Goal: Contribute content: Add original content to the website for others to see

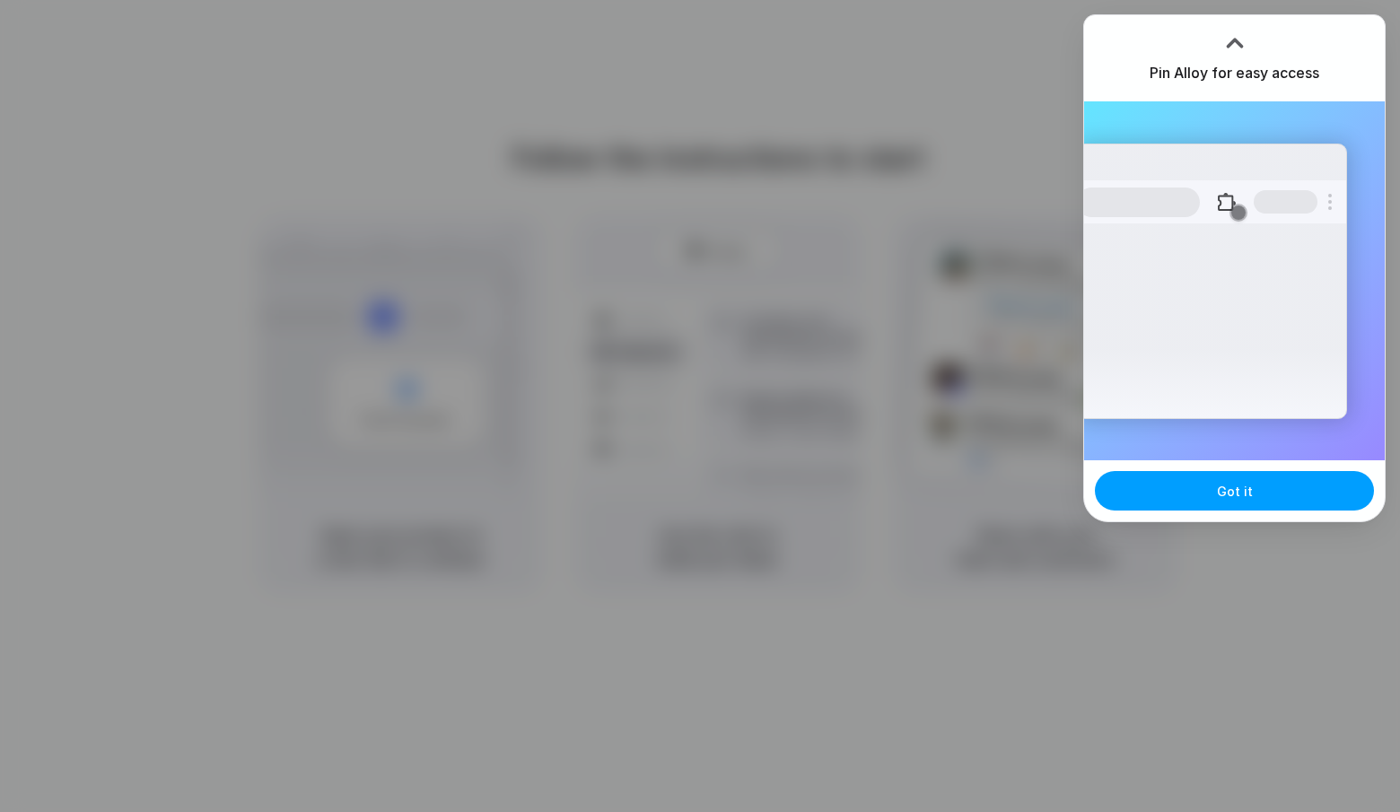
click at [1229, 488] on span "Got it" at bounding box center [1235, 491] width 36 height 19
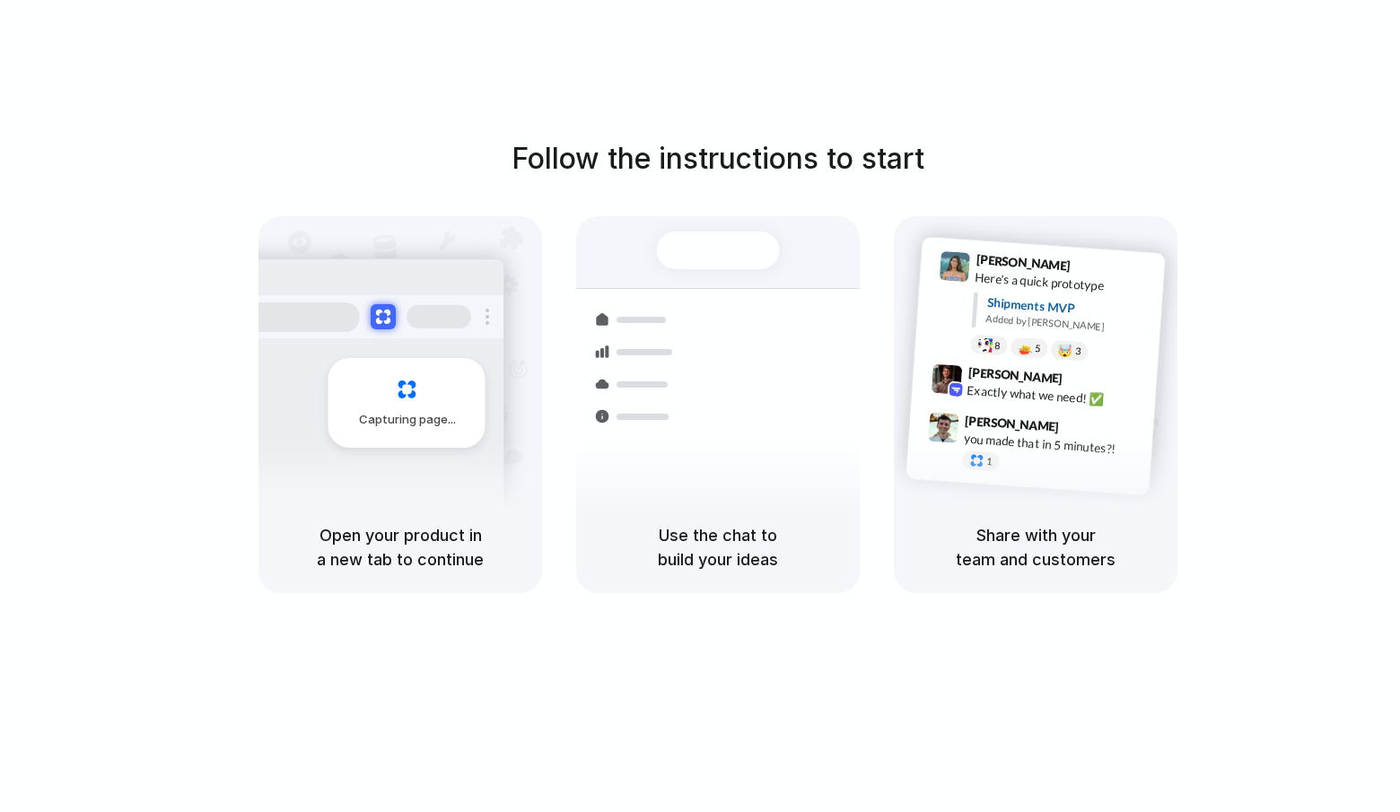
click at [1224, 146] on div "Follow the instructions to start Capturing page Open your product in a new tab …" at bounding box center [718, 365] width 1400 height 456
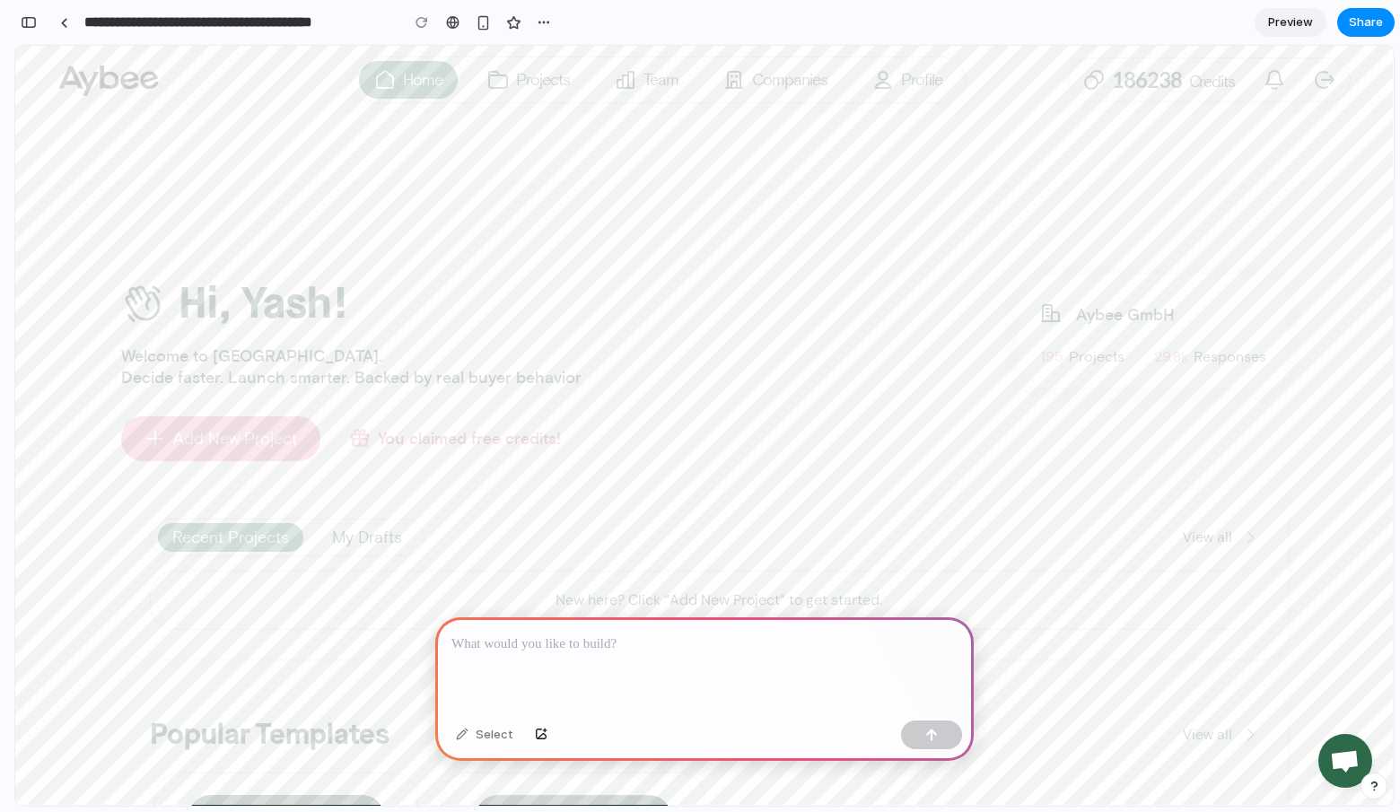
click at [349, 537] on div "My Drafts" at bounding box center [367, 538] width 70 height 16
click at [486, 636] on p at bounding box center [705, 645] width 506 height 22
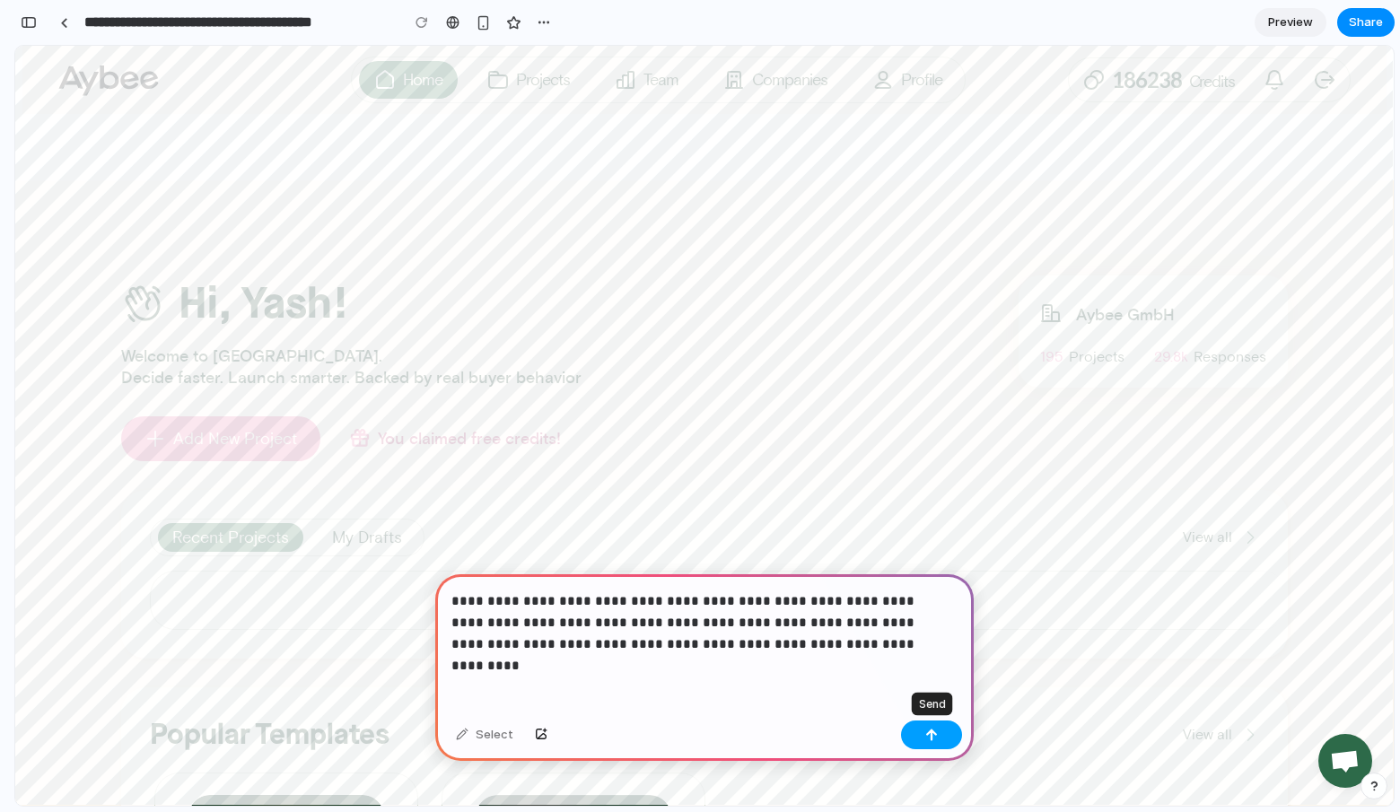
click at [931, 734] on div "button" at bounding box center [931, 735] width 13 height 13
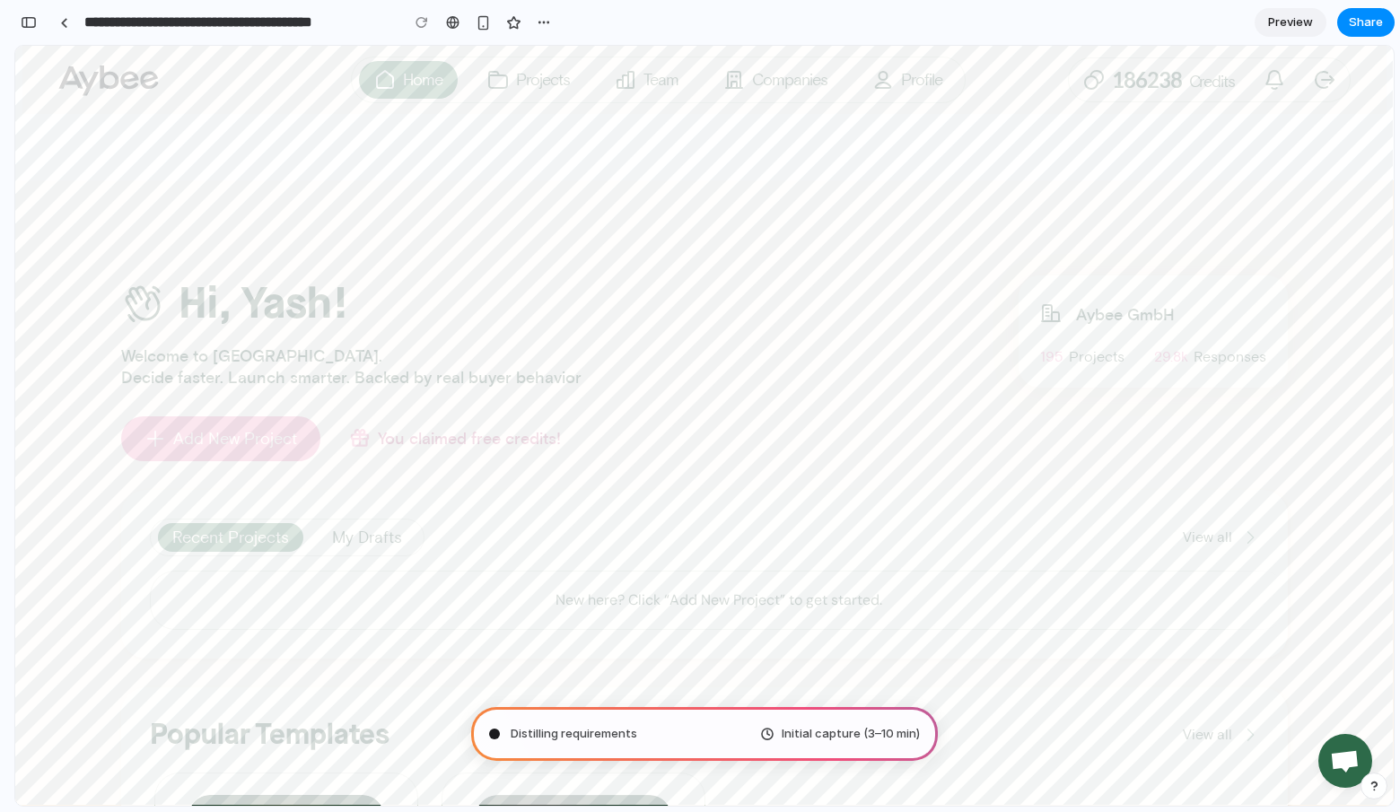
type input "**********"
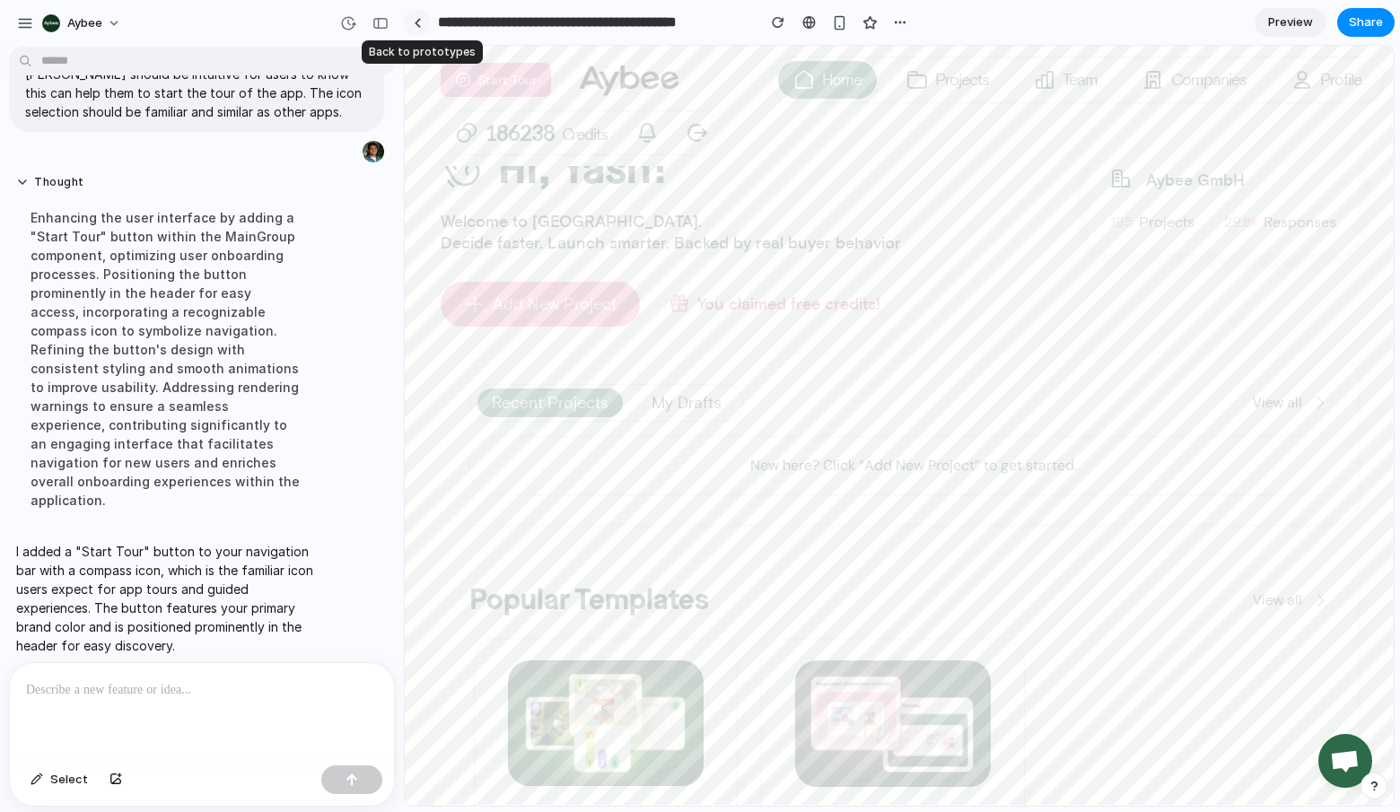
click at [417, 22] on div at bounding box center [418, 23] width 8 height 10
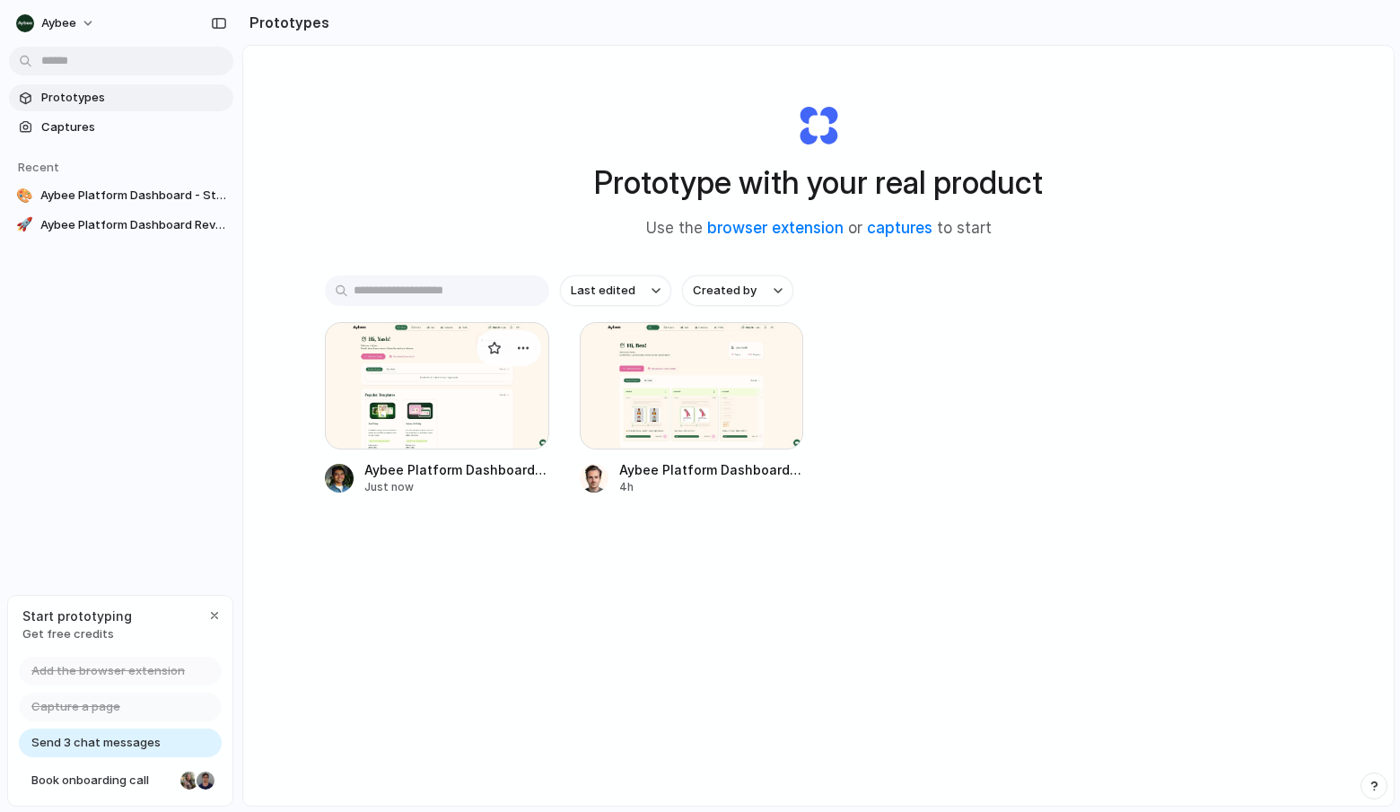
click at [443, 381] on div at bounding box center [437, 385] width 224 height 127
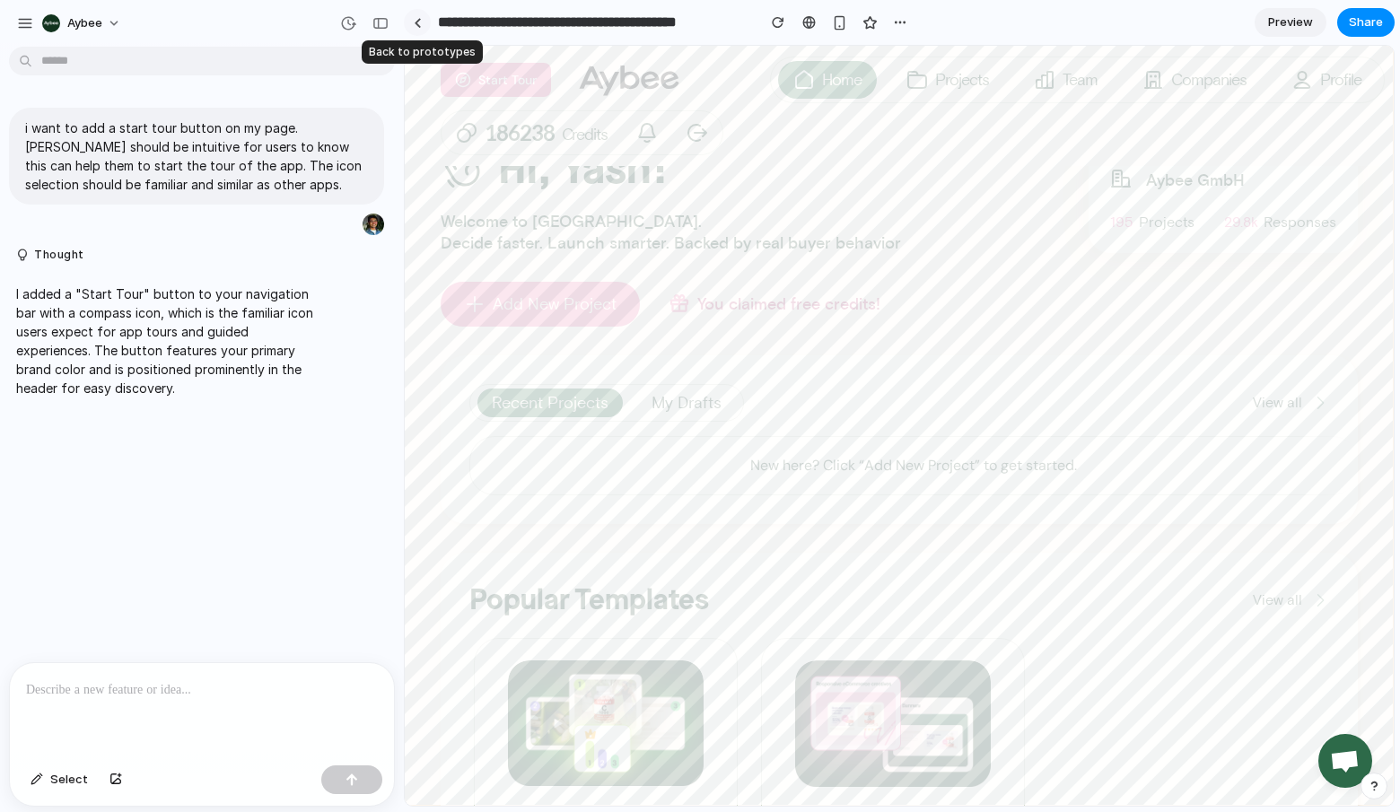
click at [420, 25] on div at bounding box center [418, 23] width 8 height 10
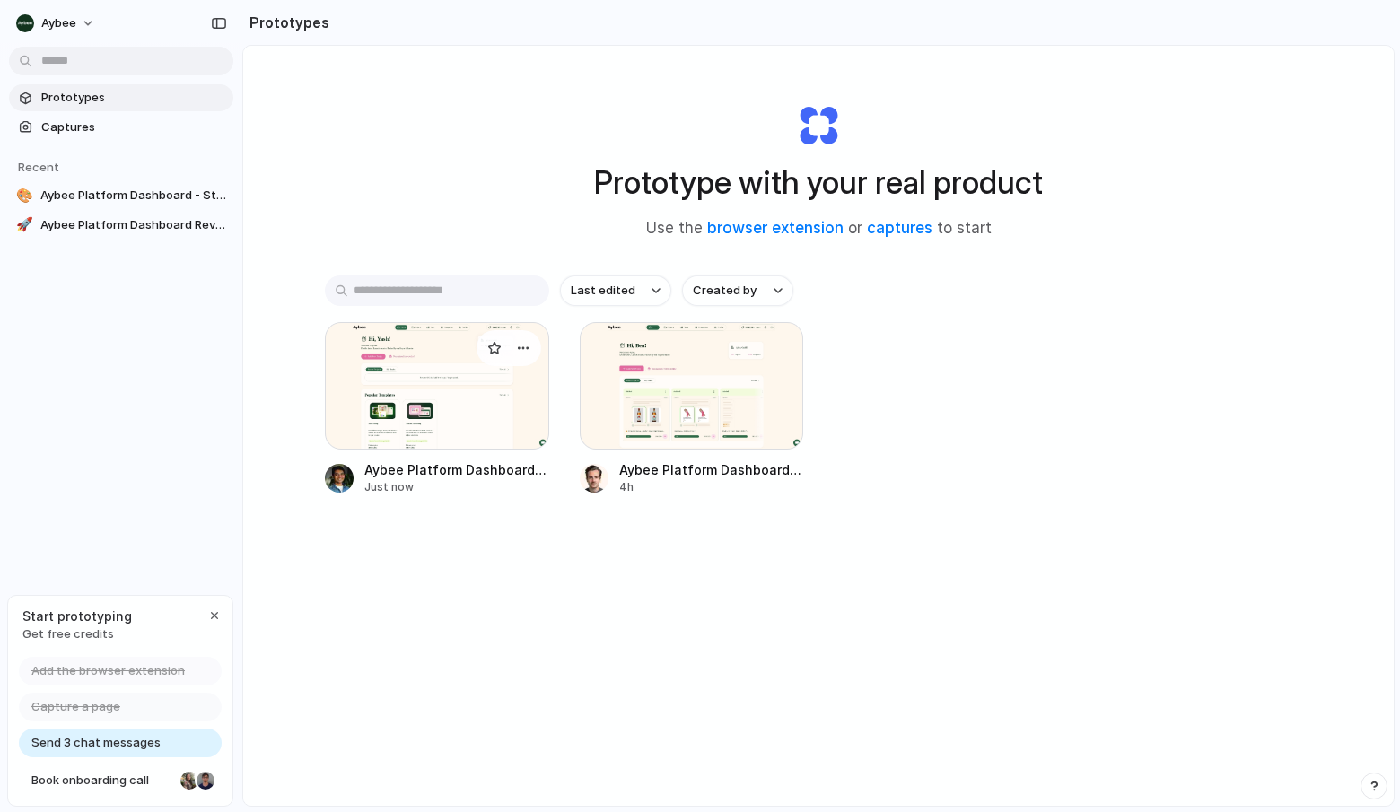
click at [413, 452] on link "Aybee Platform Dashboard - Start Tour Button Just now" at bounding box center [437, 408] width 224 height 173
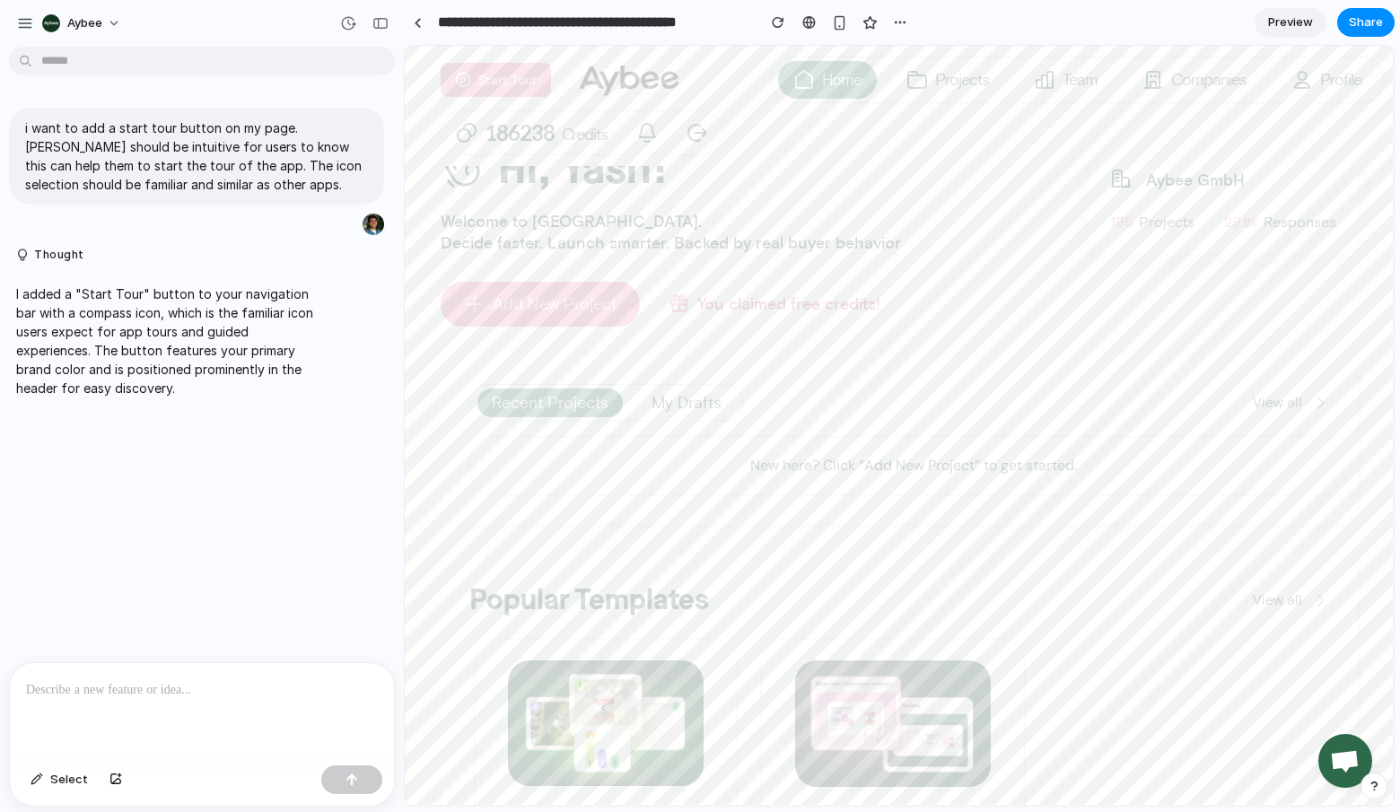
click at [1288, 18] on span "Preview" at bounding box center [1290, 22] width 45 height 18
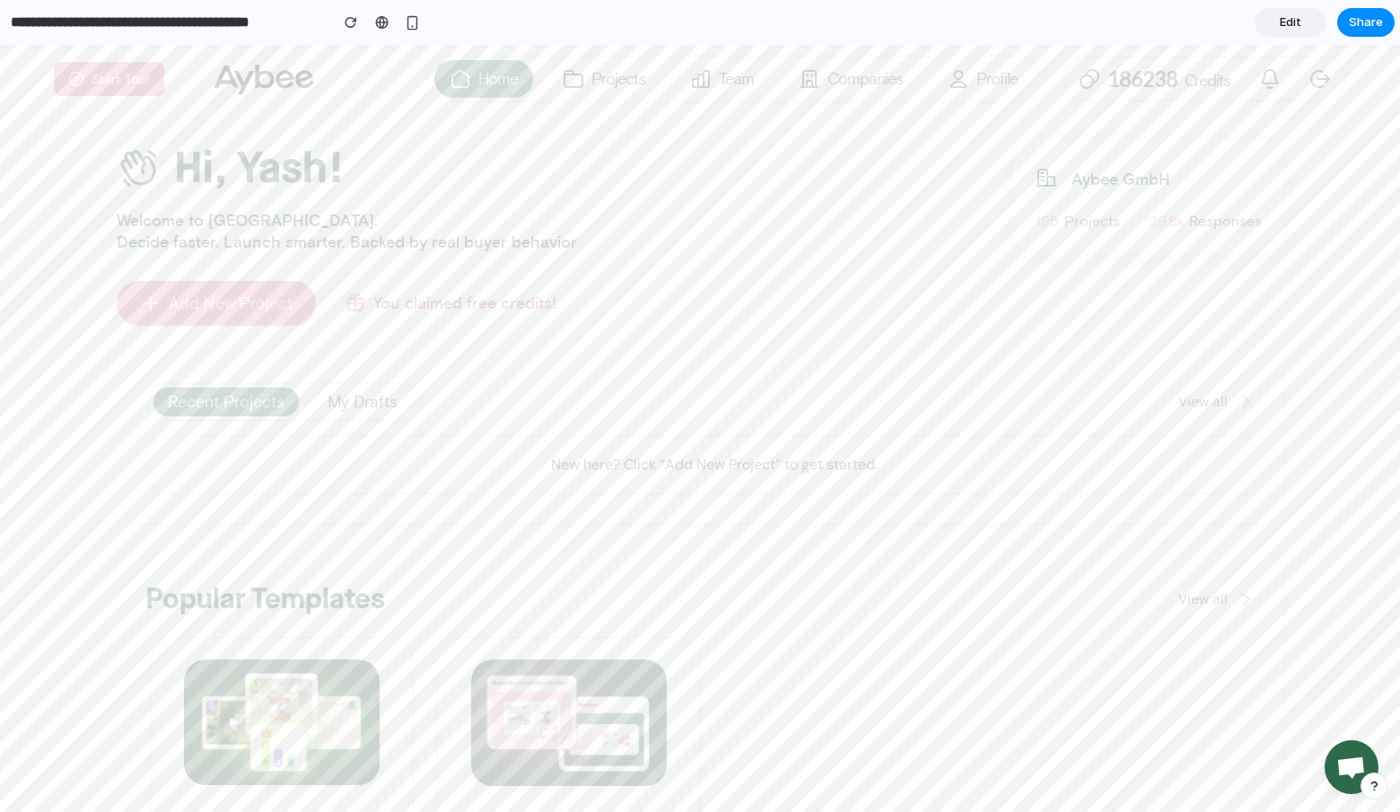
drag, startPoint x: 119, startPoint y: 77, endPoint x: 417, endPoint y: 171, distance: 311.7
click at [417, 171] on body "Filters Hi, Yash! Welcome to [GEOGRAPHIC_DATA]. Decide faster. Launch smarter. …" at bounding box center [700, 428] width 1400 height 767
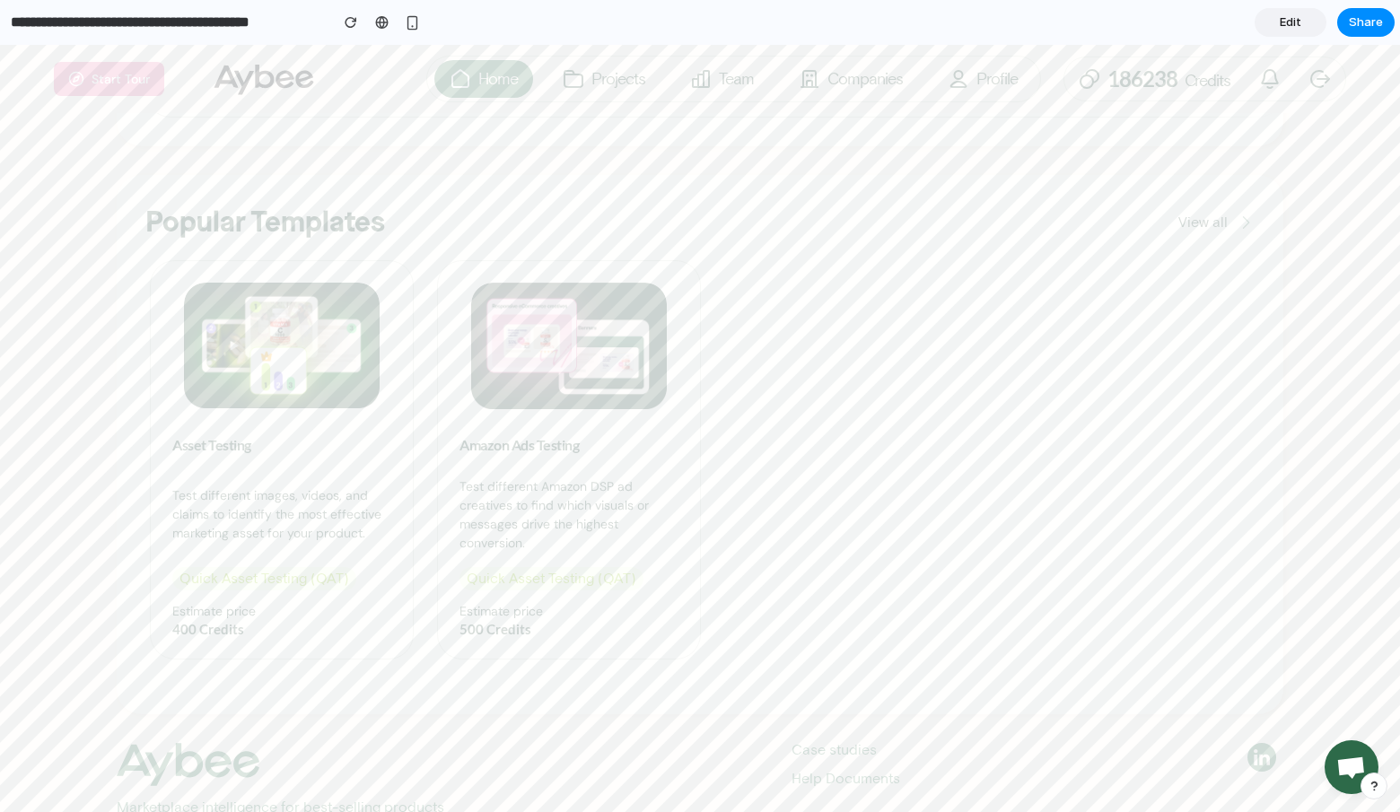
scroll to position [402, 0]
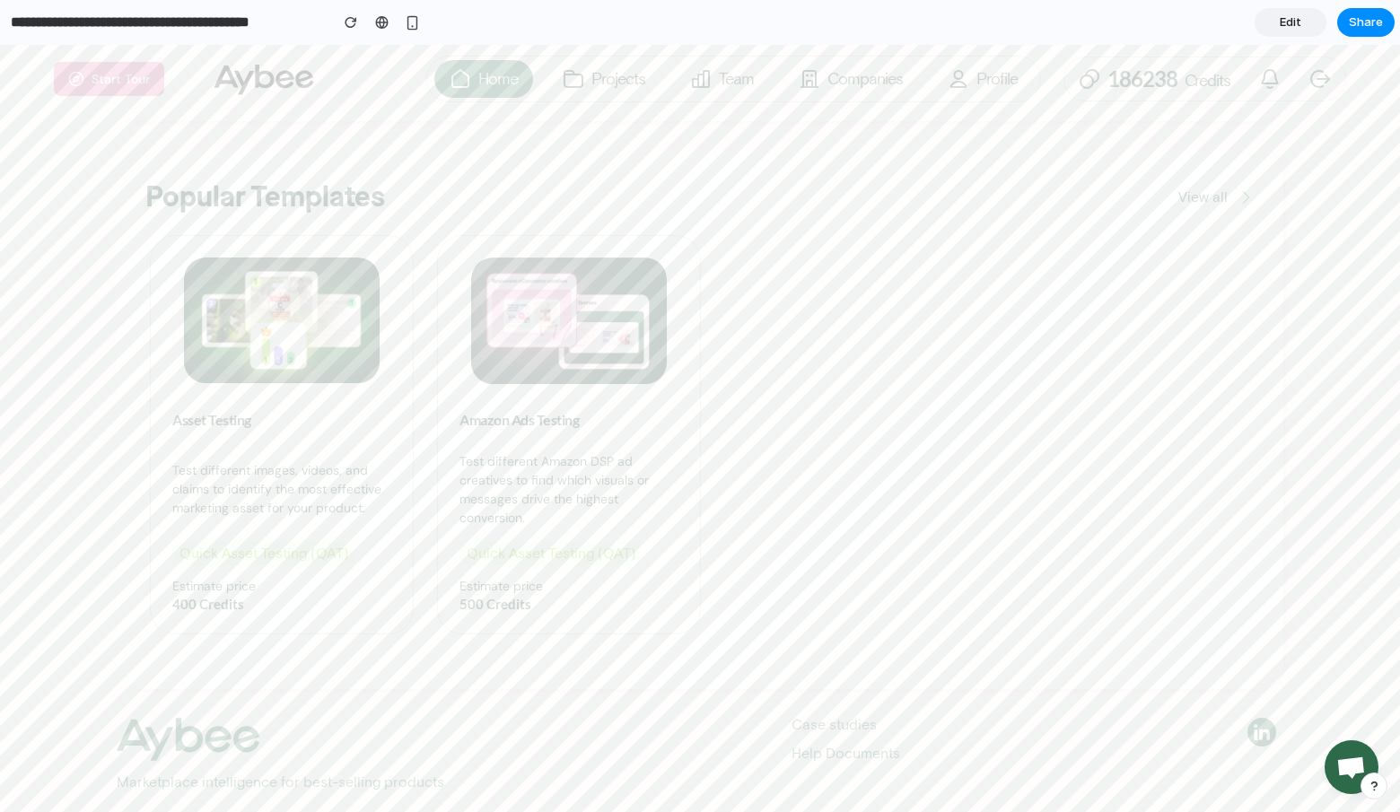
click at [74, 402] on div "Hi, Yash! Welcome to [GEOGRAPHIC_DATA]. Decide faster. Launch smarter. Backed b…" at bounding box center [700, 264] width 1293 height 1052
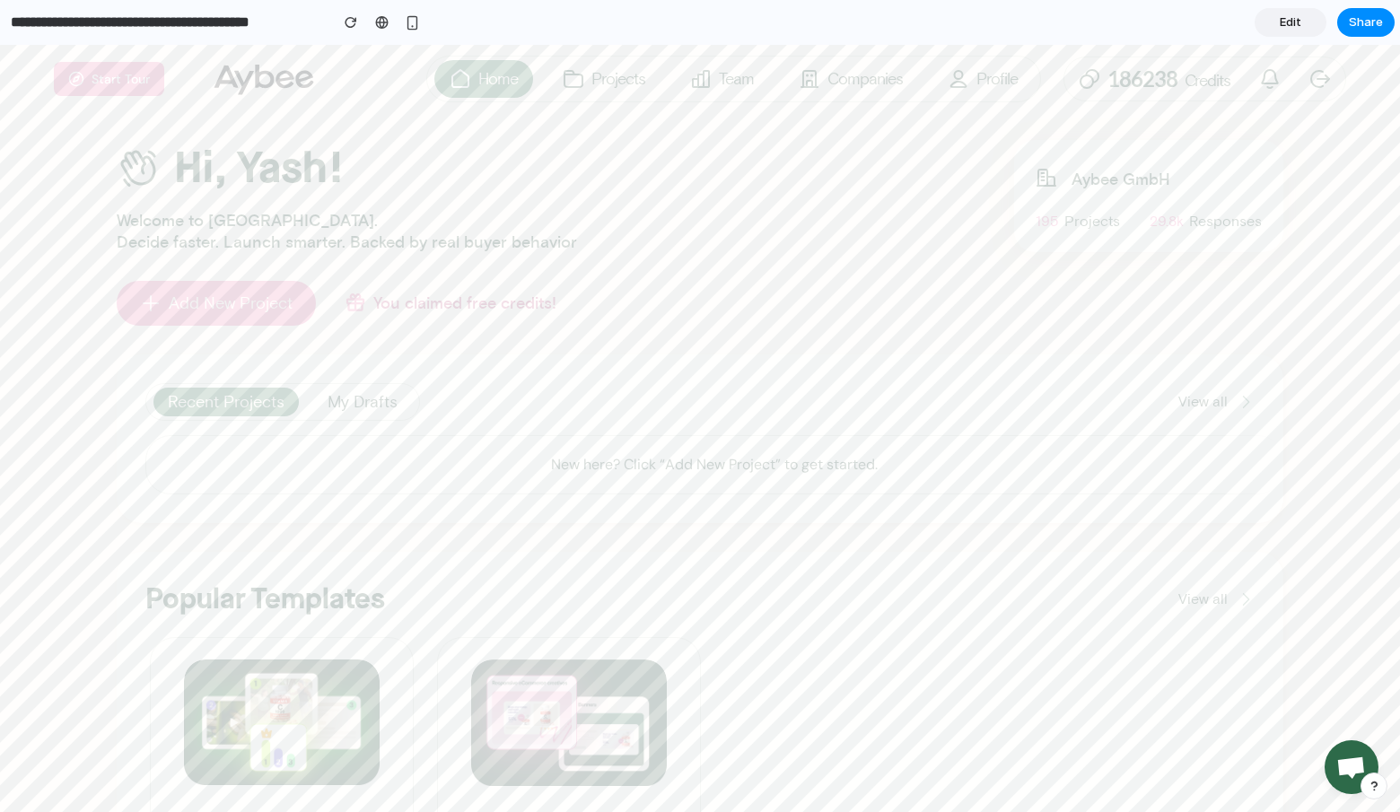
click at [1301, 18] on span "Edit" at bounding box center [1291, 22] width 22 height 18
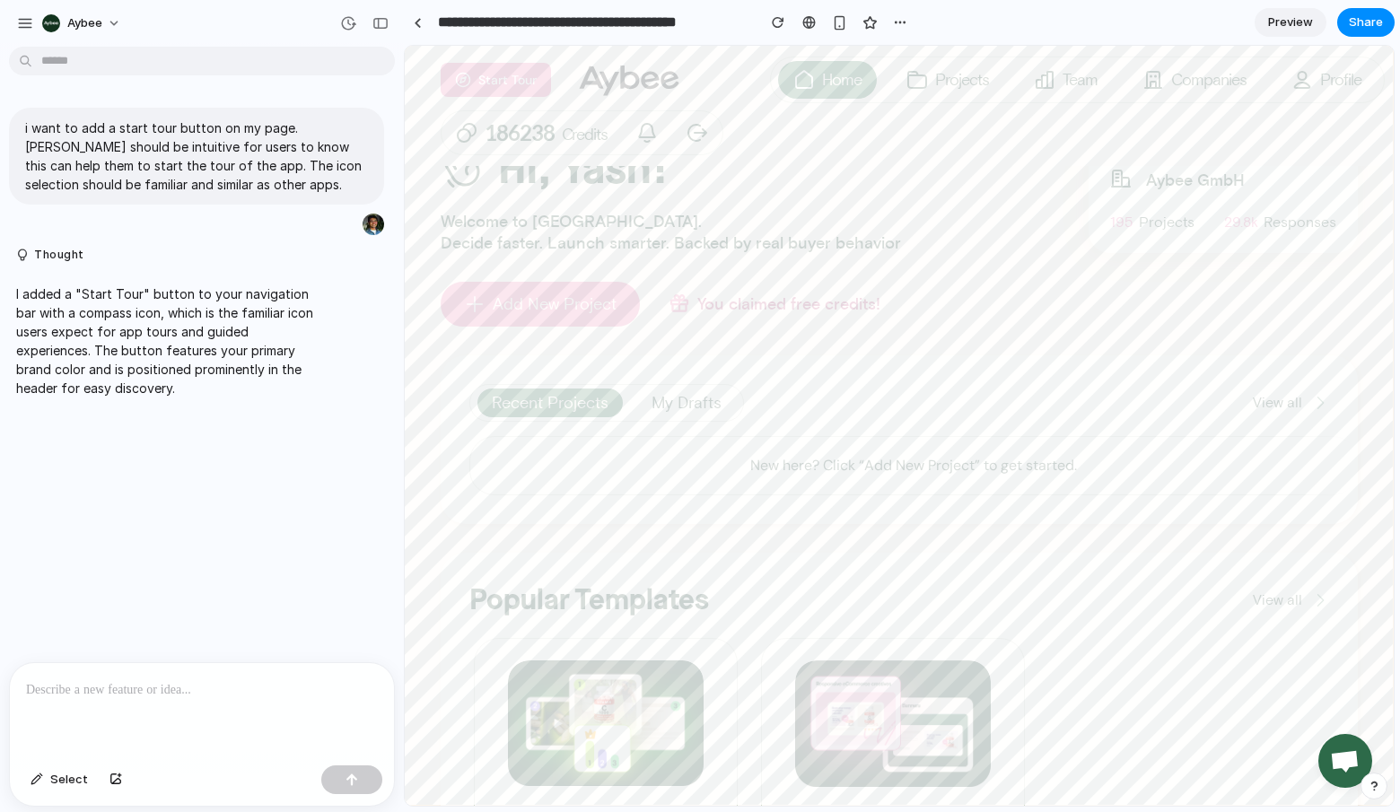
click at [140, 688] on p at bounding box center [202, 691] width 352 height 22
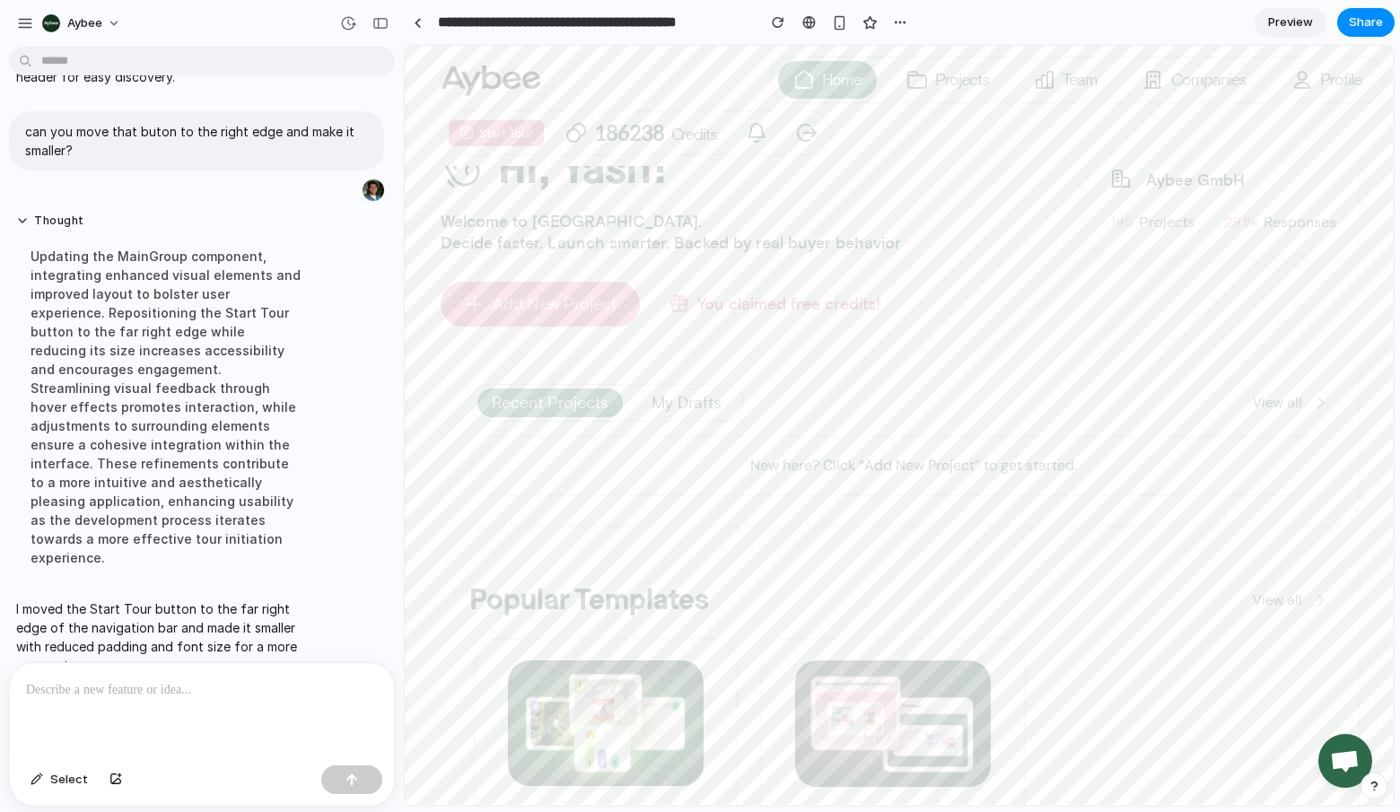
click at [1298, 29] on span "Preview" at bounding box center [1290, 22] width 45 height 18
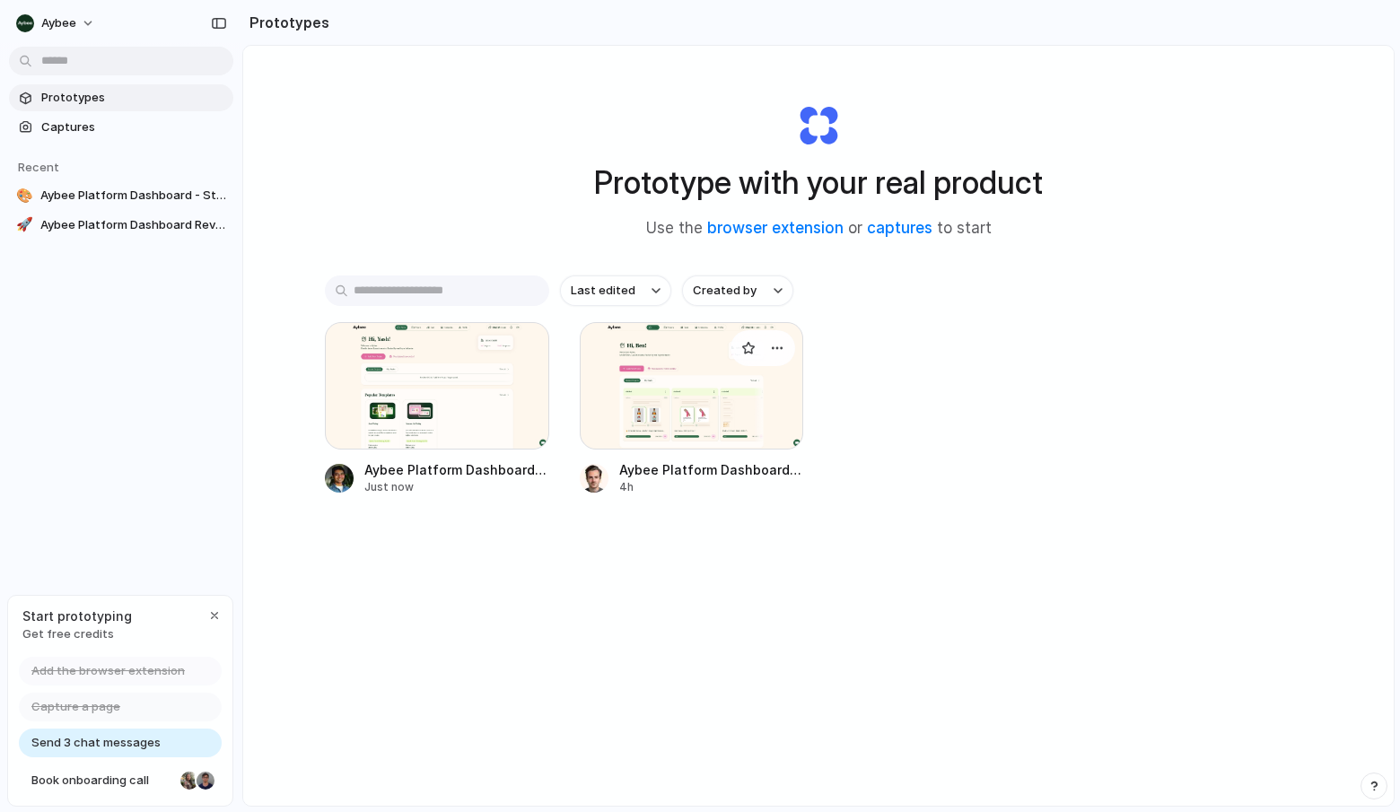
click at [660, 388] on div at bounding box center [692, 385] width 224 height 127
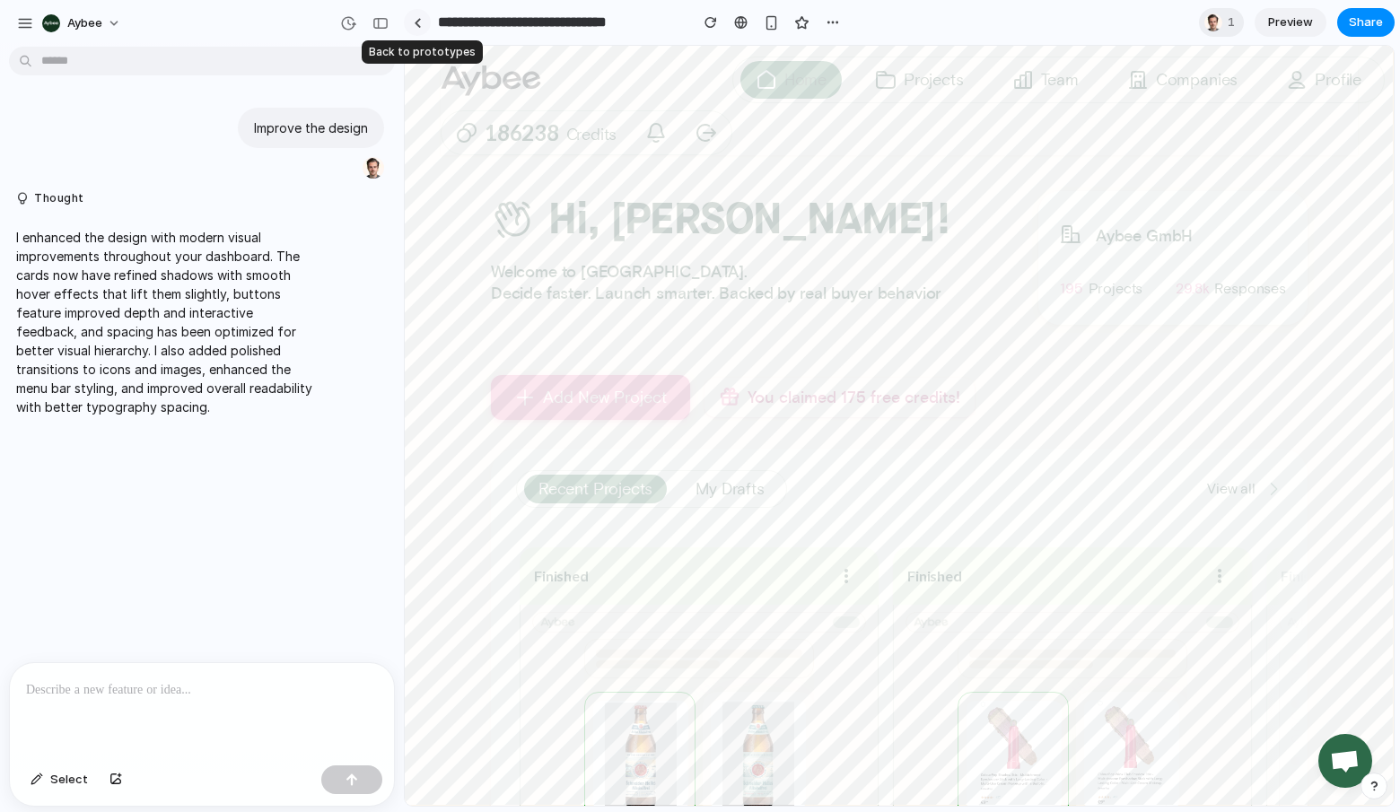
click at [415, 33] on link at bounding box center [417, 22] width 27 height 27
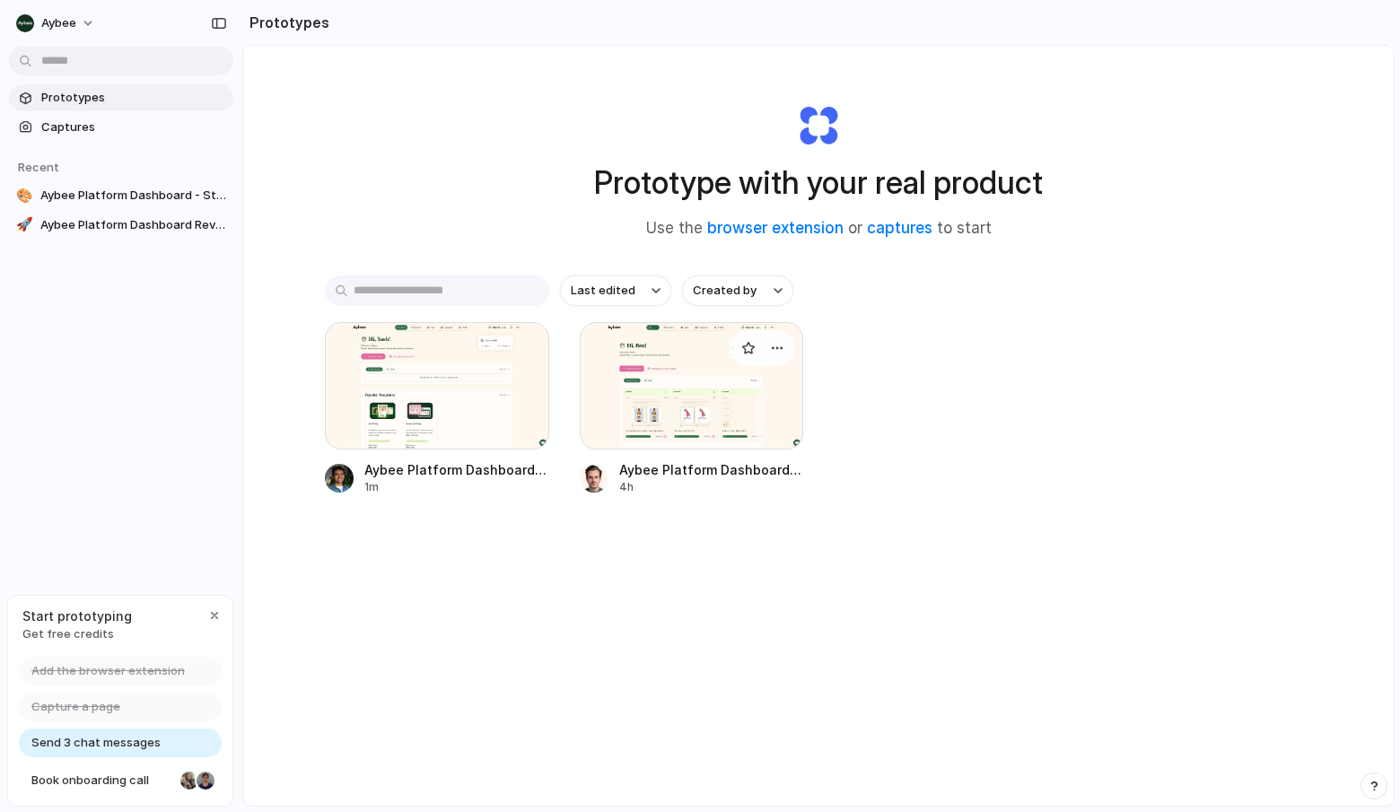
click at [624, 400] on div at bounding box center [692, 385] width 224 height 127
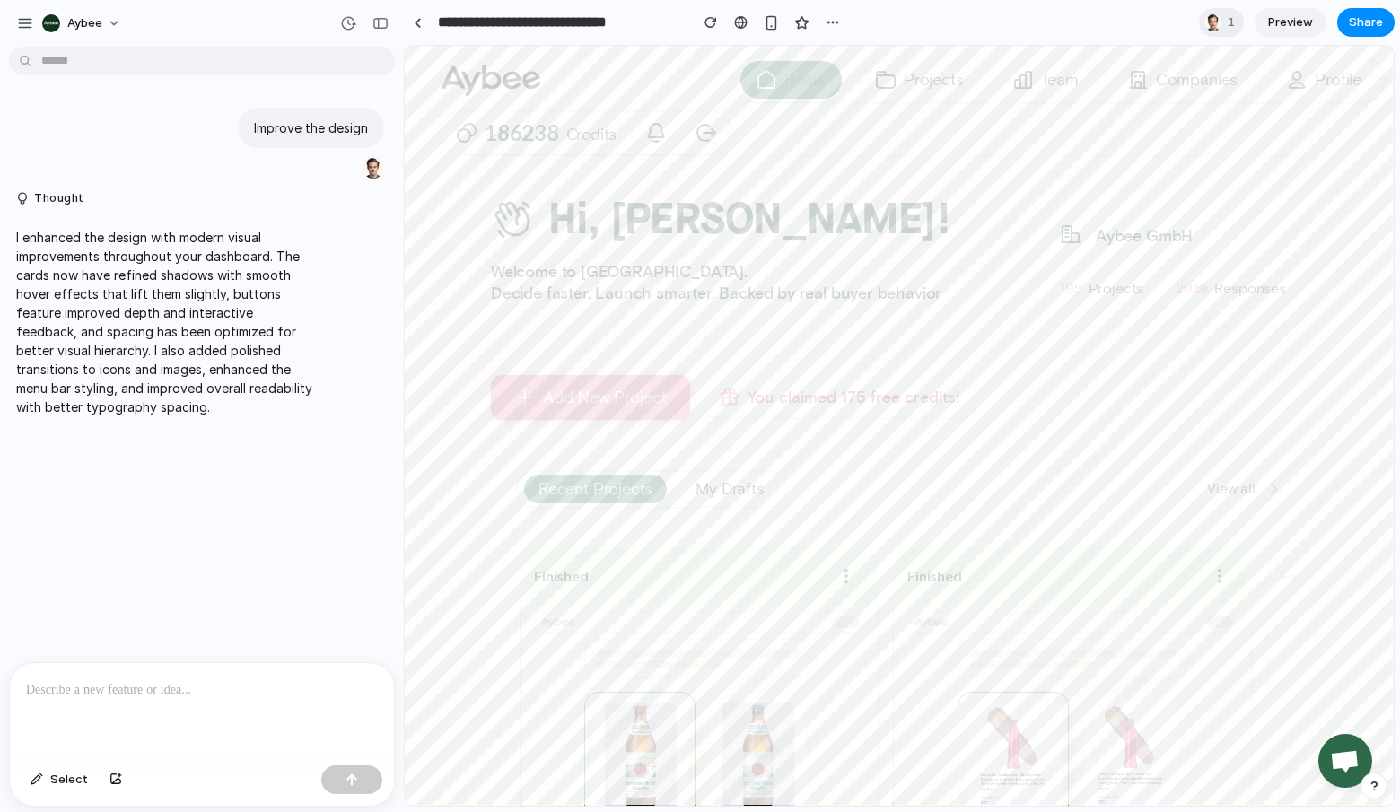
click at [1291, 17] on span "Preview" at bounding box center [1290, 22] width 45 height 18
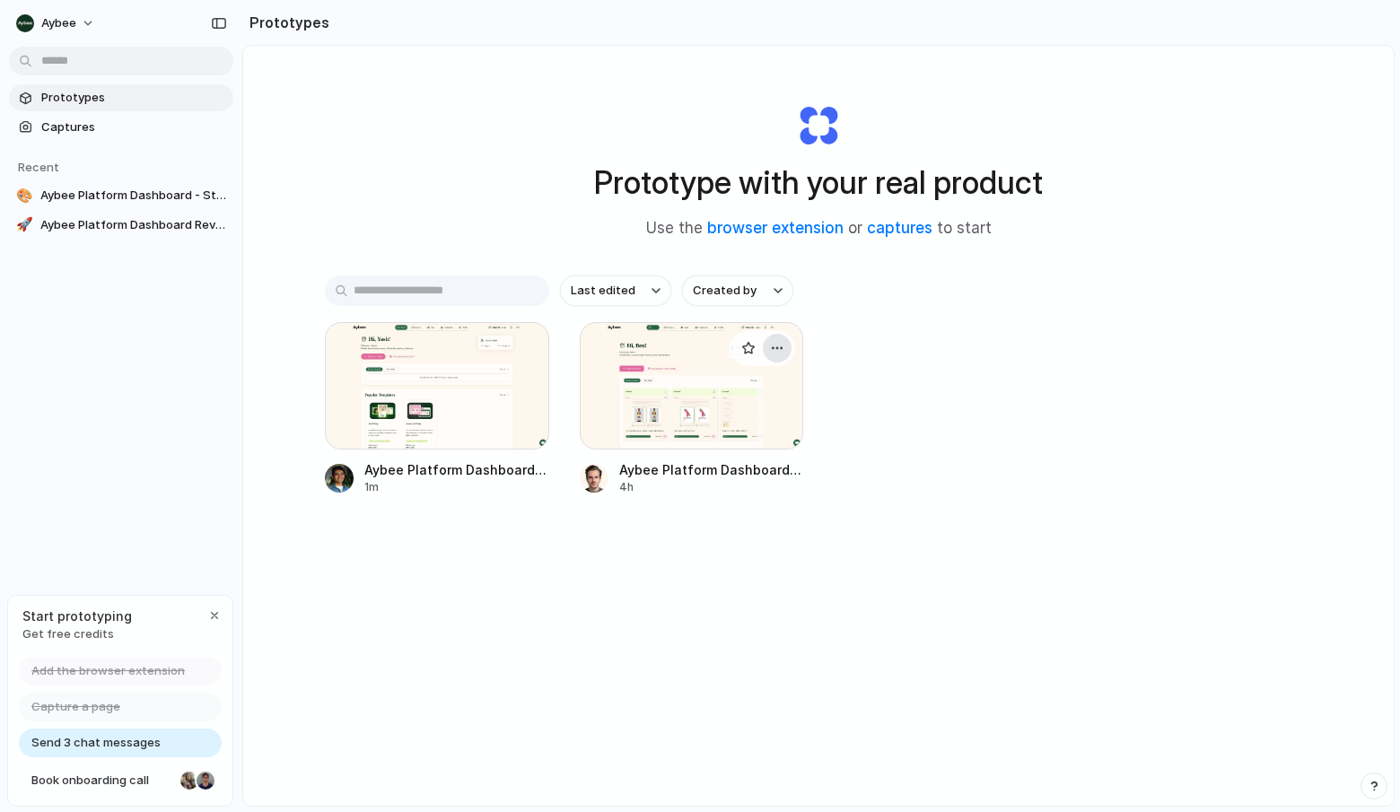
click at [773, 351] on div "button" at bounding box center [777, 348] width 14 height 14
click at [428, 380] on div at bounding box center [437, 385] width 224 height 127
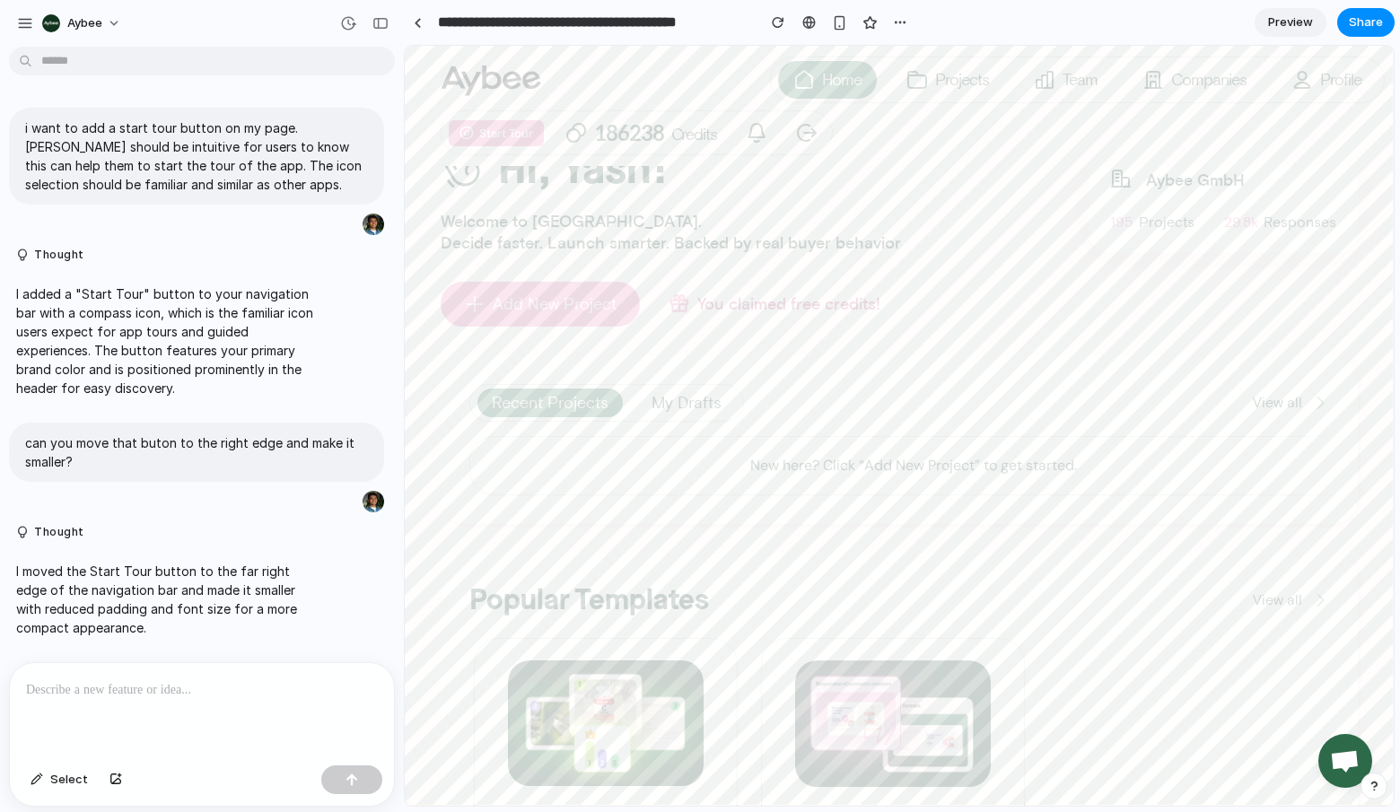
click at [136, 682] on p at bounding box center [202, 691] width 352 height 22
click at [166, 681] on p "**********" at bounding box center [198, 691] width 345 height 22
click at [303, 684] on p "**********" at bounding box center [198, 691] width 345 height 22
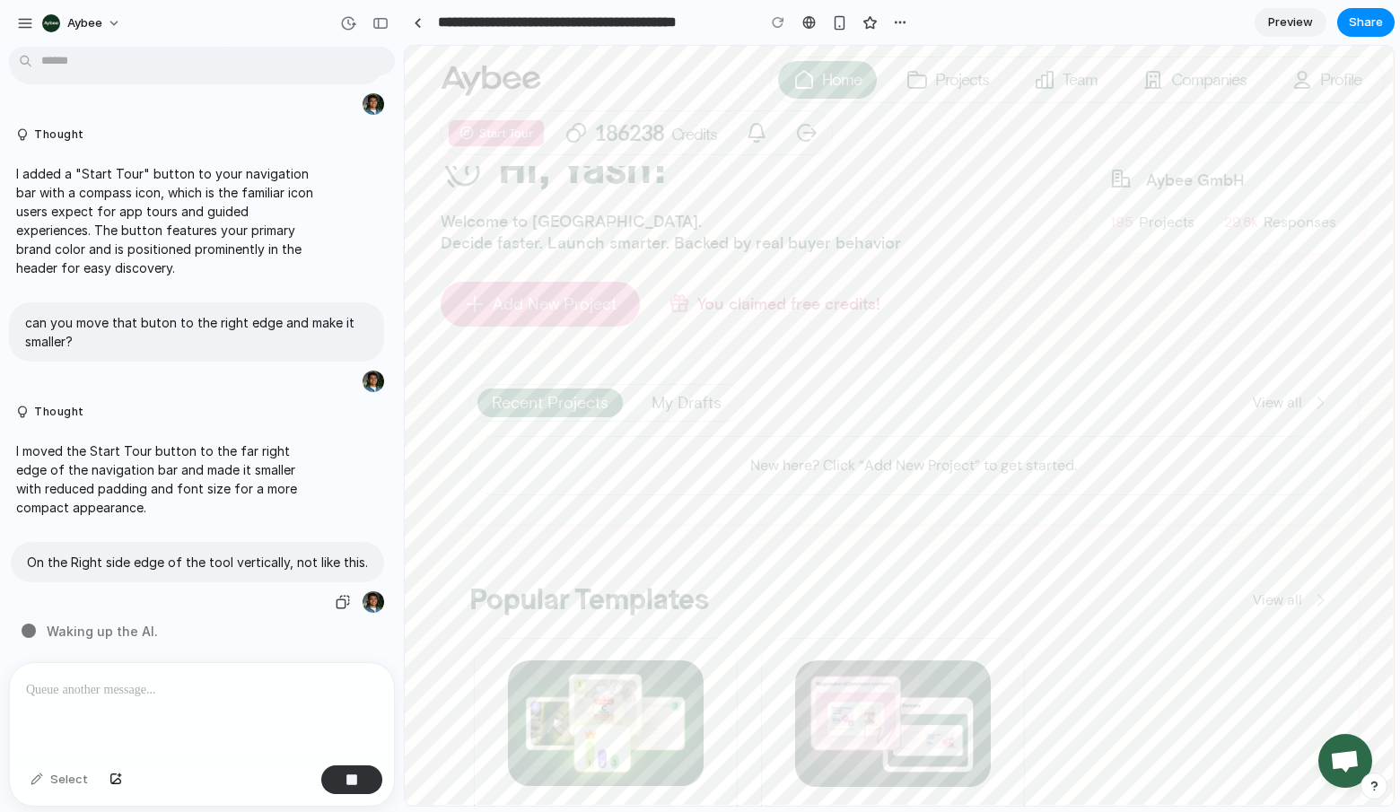
click at [1, 460] on div "I moved the Start Tour button to the far right edge of the navigation bar and m…" at bounding box center [196, 479] width 393 height 97
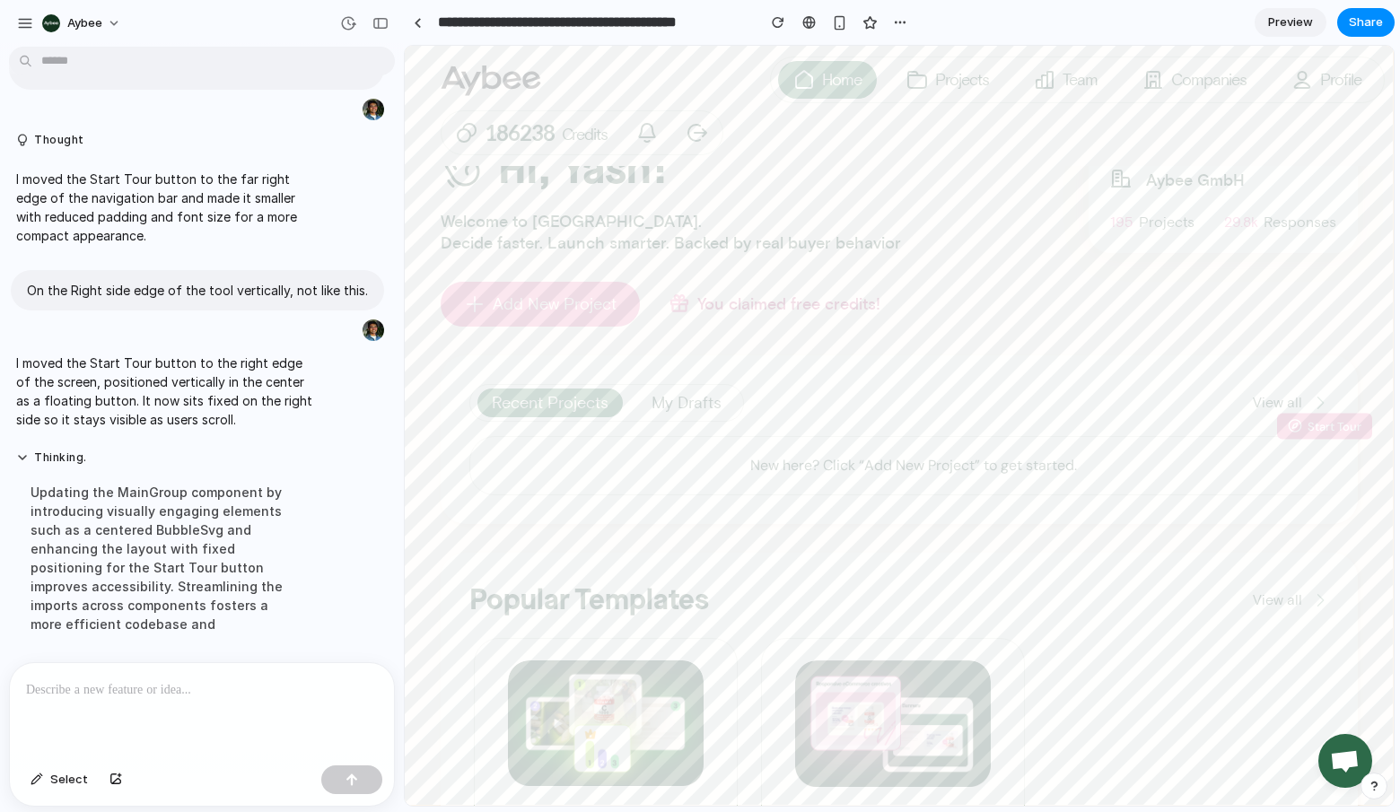
scroll to position [400, 0]
click at [425, 31] on link at bounding box center [417, 22] width 27 height 27
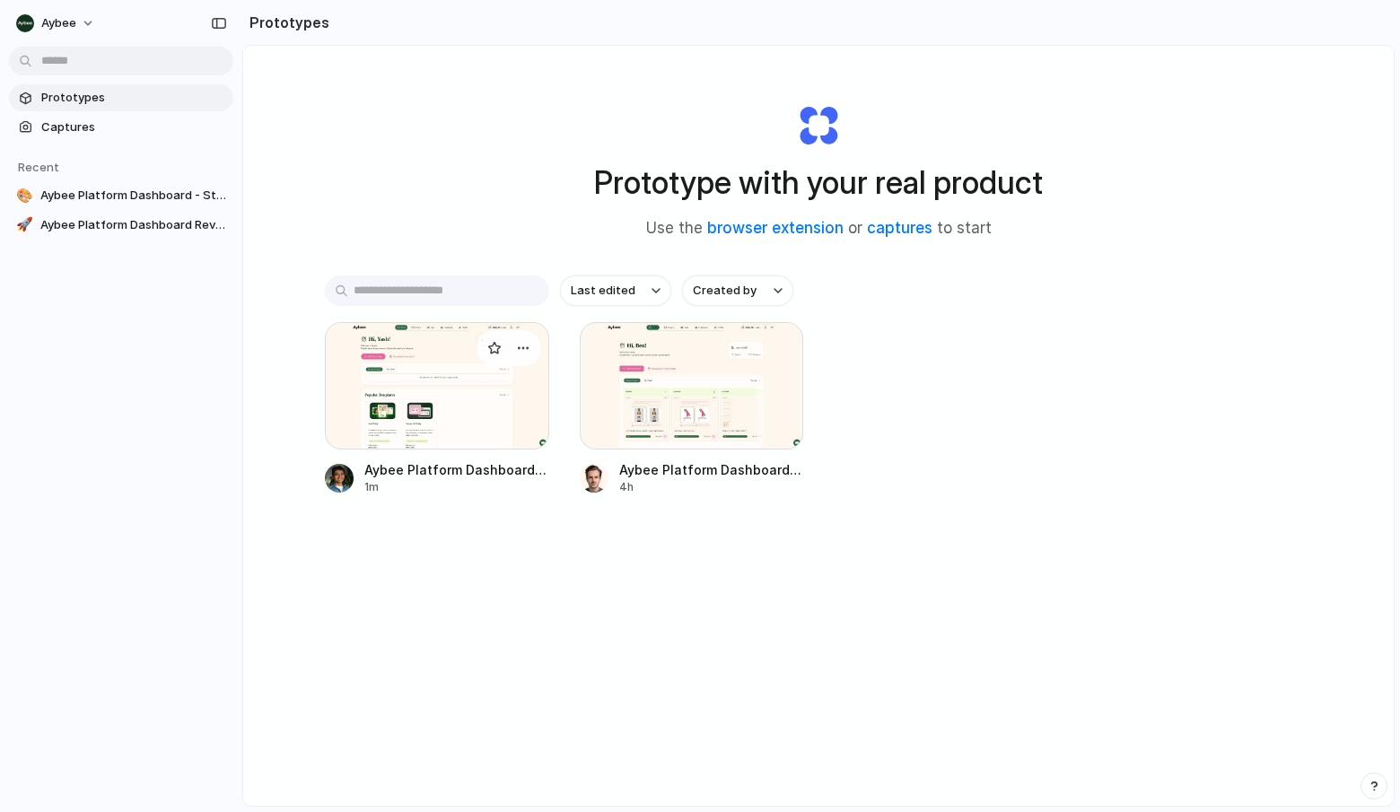
click at [421, 346] on div at bounding box center [437, 385] width 224 height 127
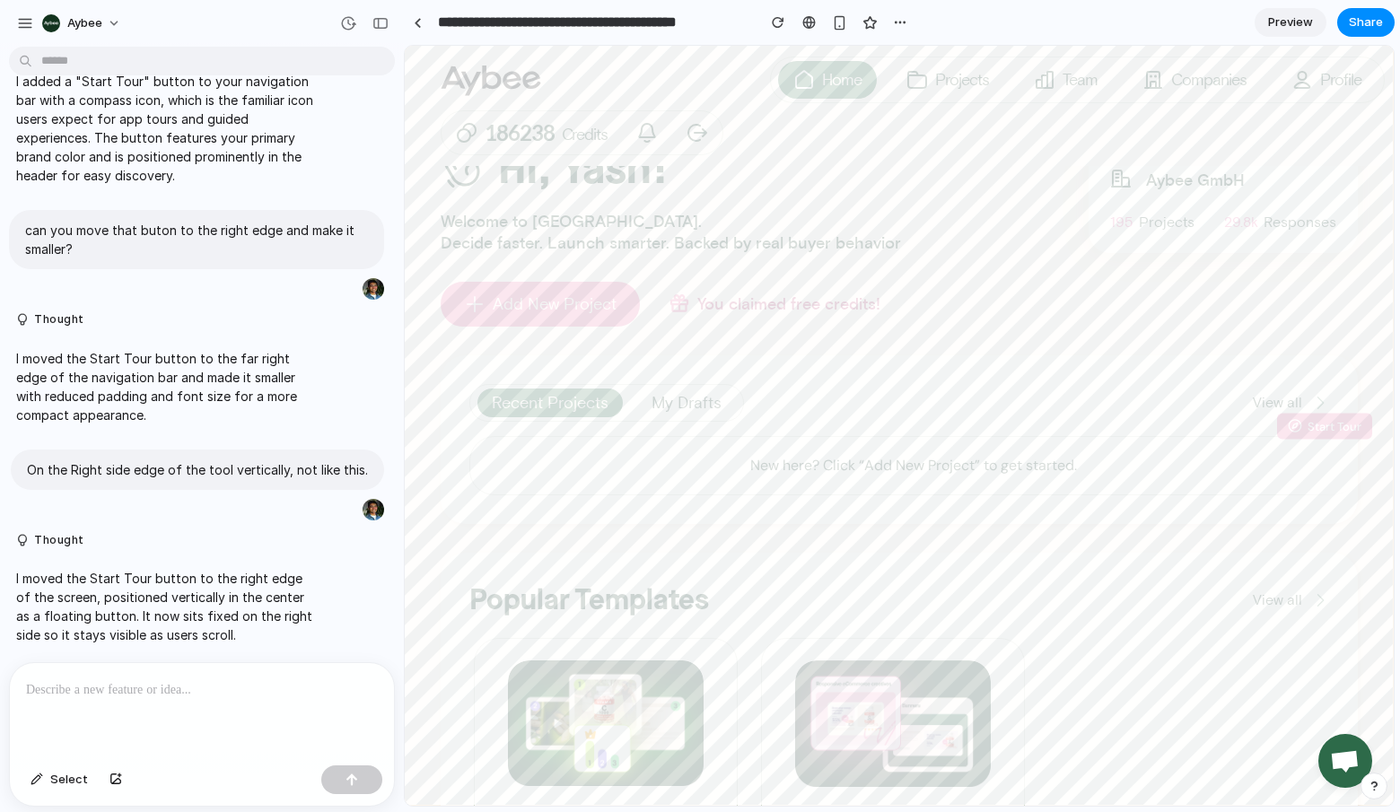
click at [1282, 28] on span "Preview" at bounding box center [1290, 22] width 45 height 18
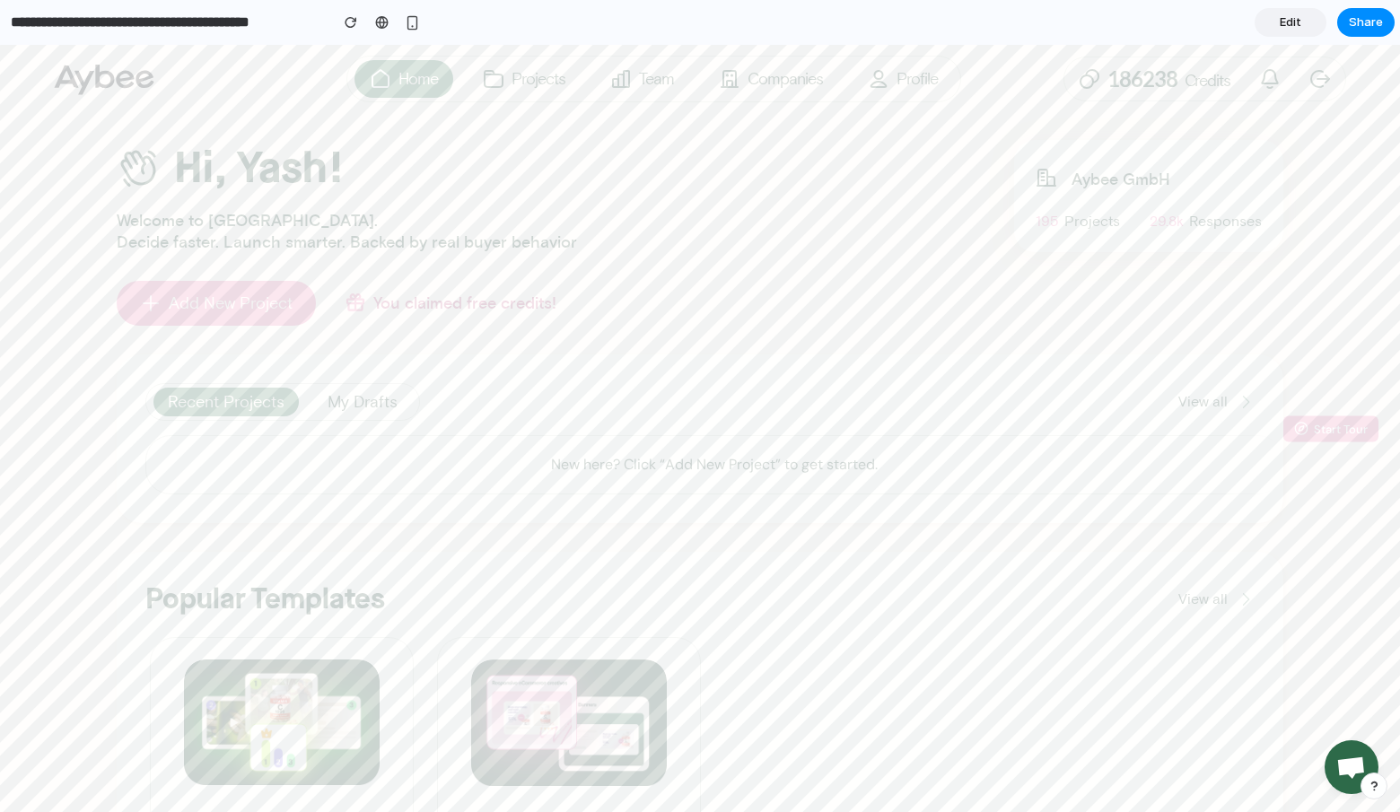
scroll to position [452, 0]
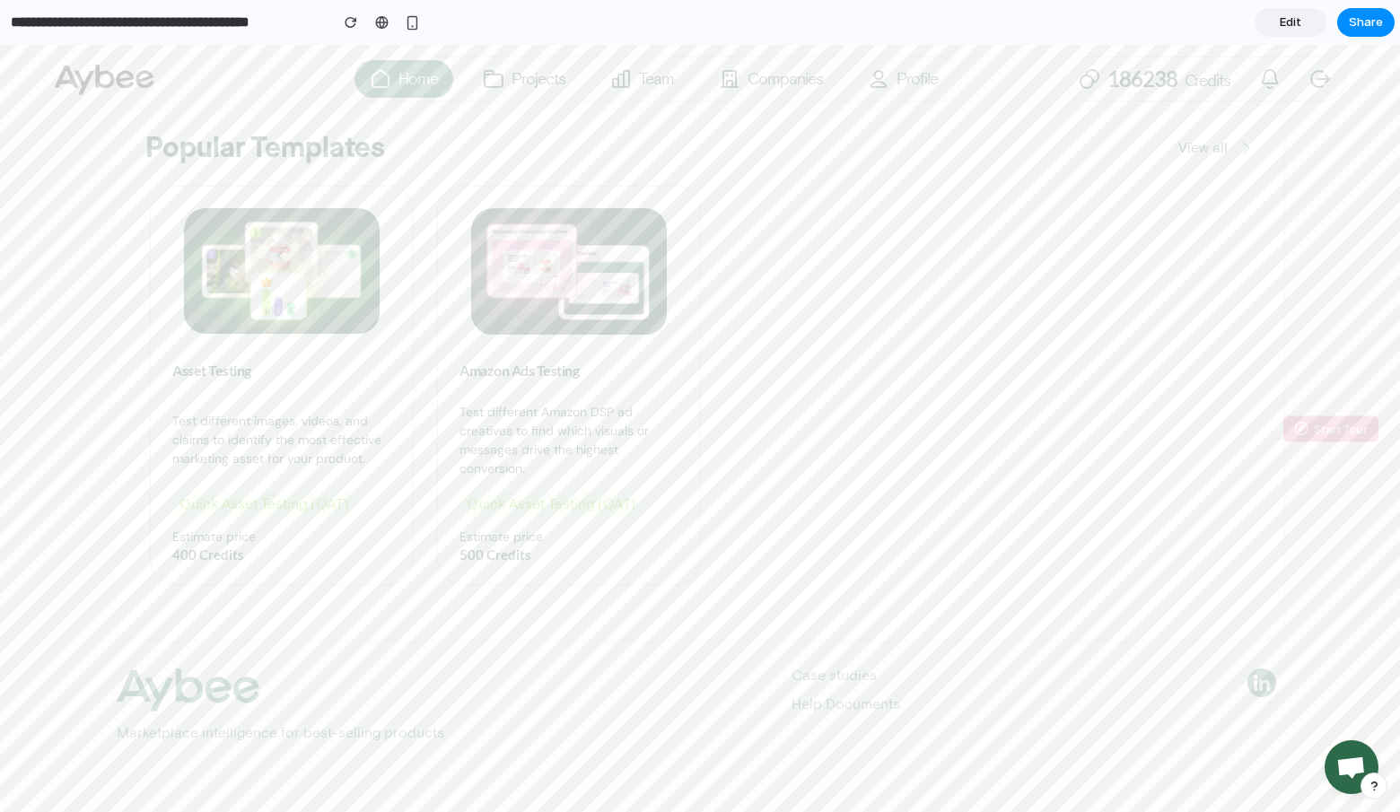
click at [1294, 21] on span "Edit" at bounding box center [1291, 22] width 22 height 18
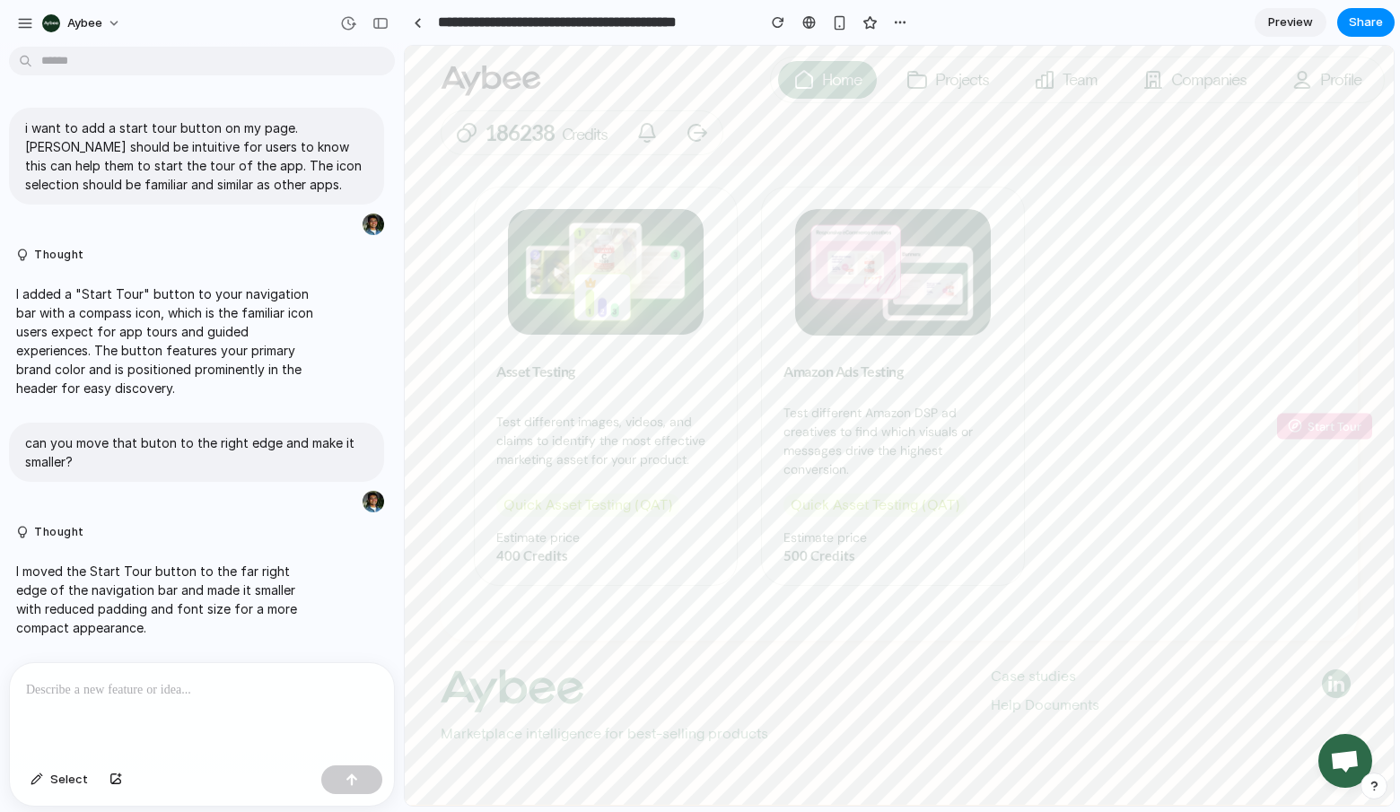
scroll to position [221, 0]
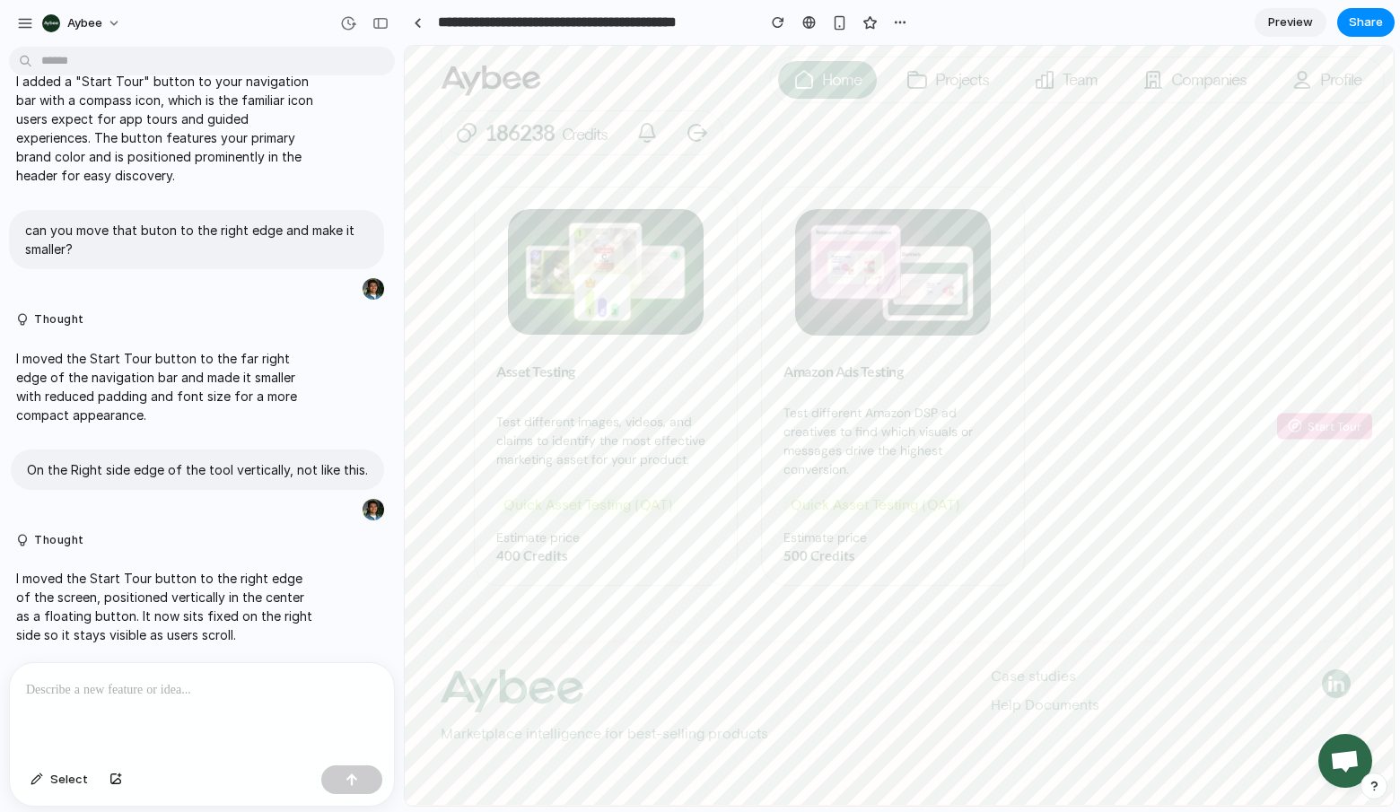
click at [93, 682] on p at bounding box center [202, 691] width 352 height 22
